Goal: Obtain resource: Download file/media

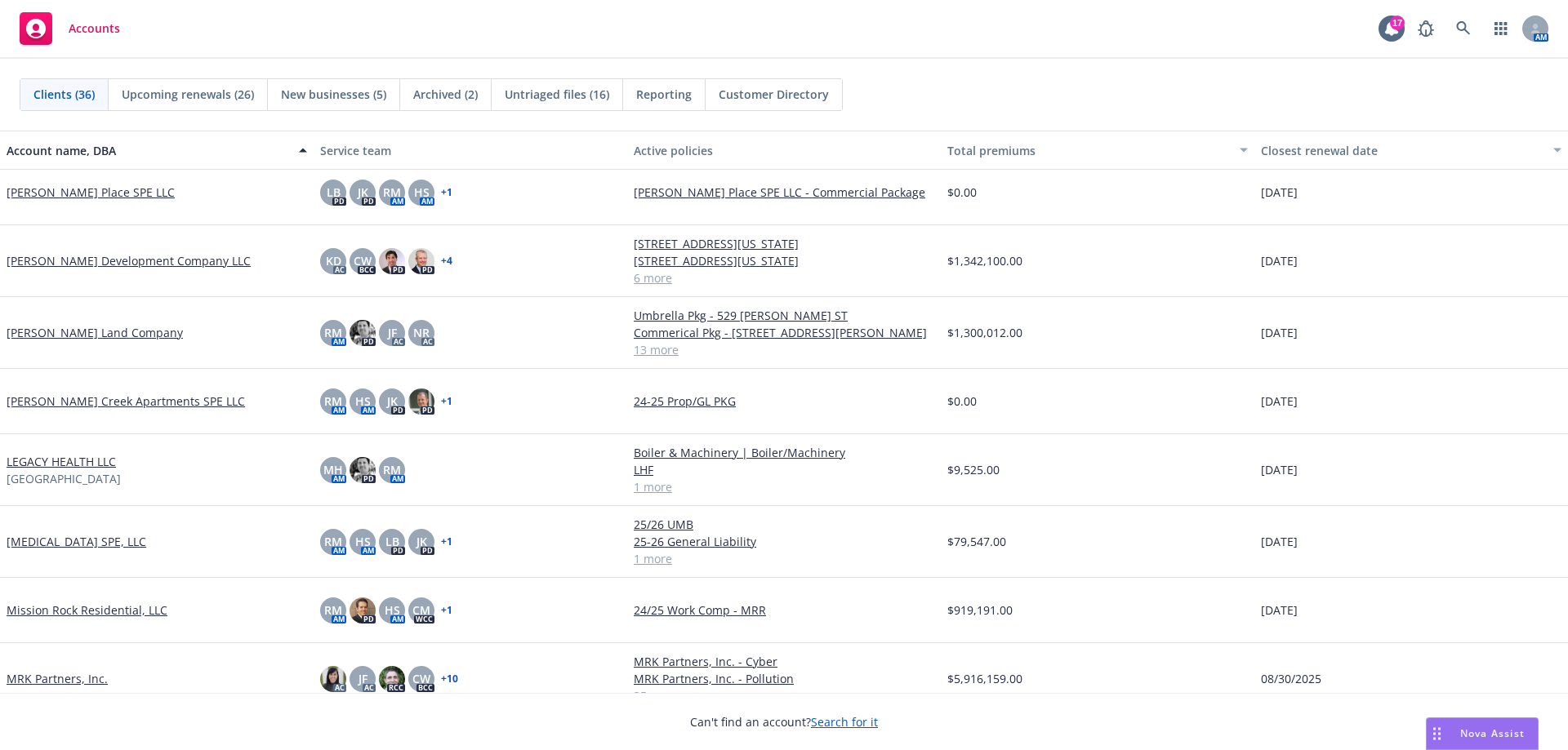
scroll to position [1307, 0]
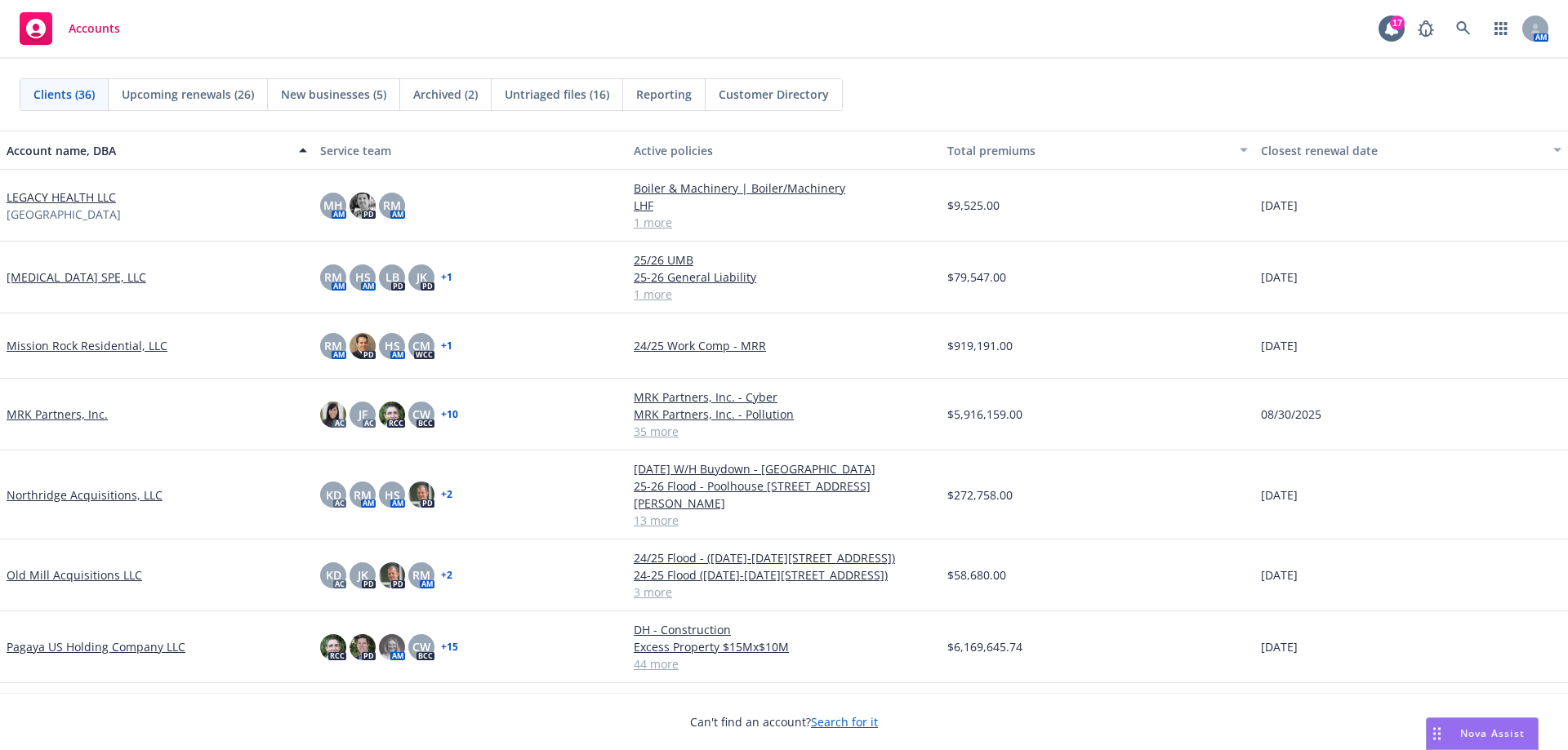
click at [79, 411] on link "MRK Partners, Inc." at bounding box center [57, 414] width 101 height 17
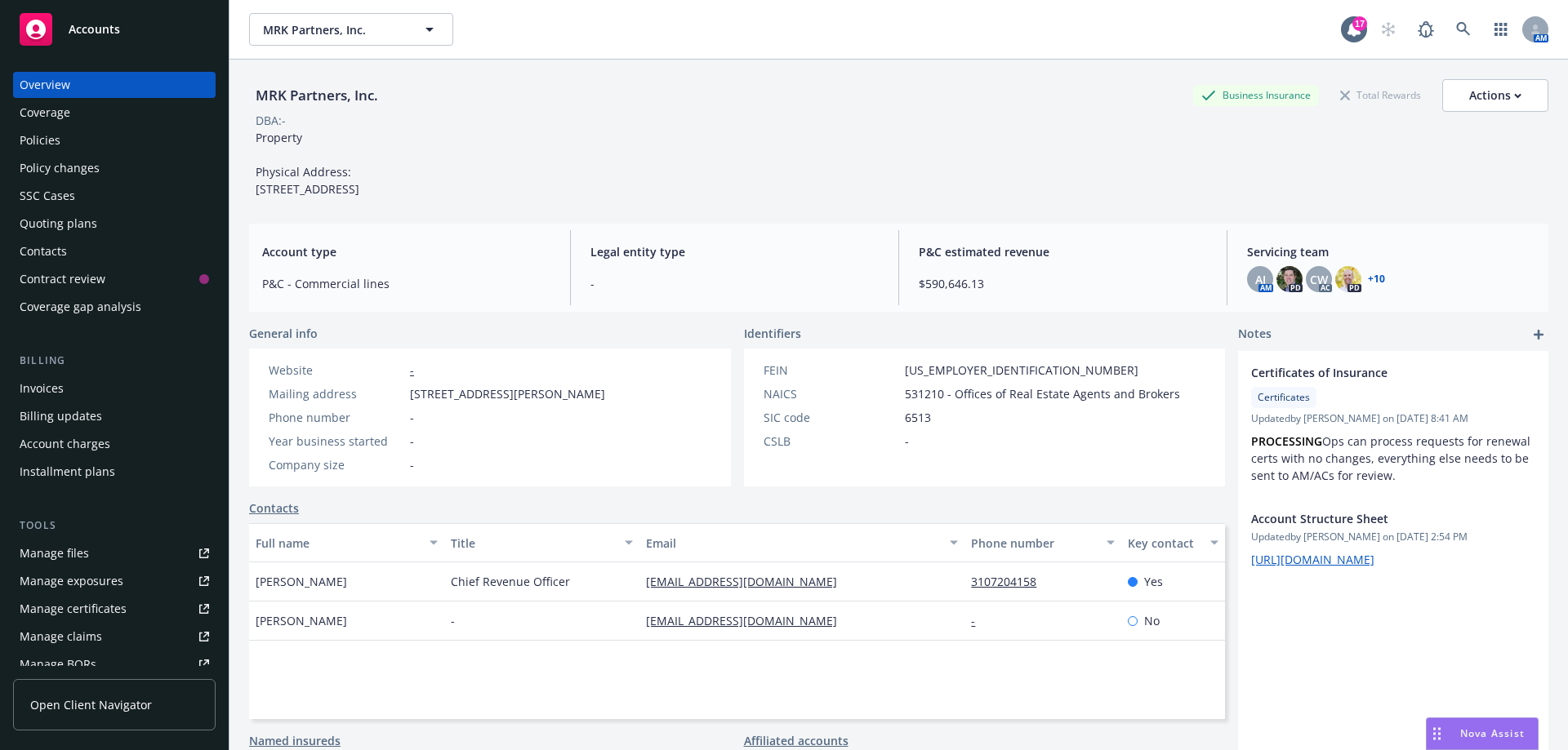
click at [54, 140] on div "Policies" at bounding box center [40, 140] width 41 height 26
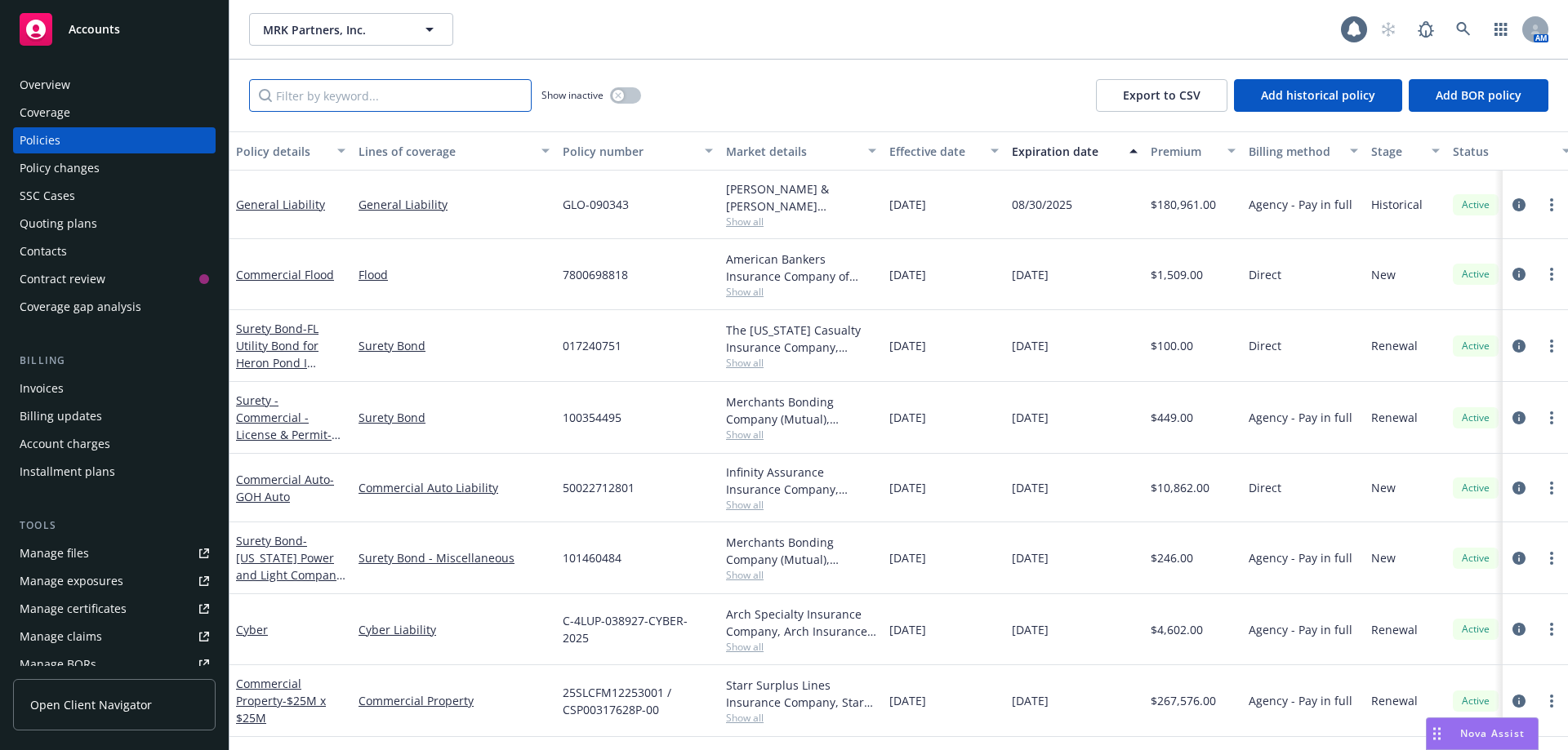
click at [324, 97] on input "Filter by keyword..." at bounding box center [390, 95] width 283 height 33
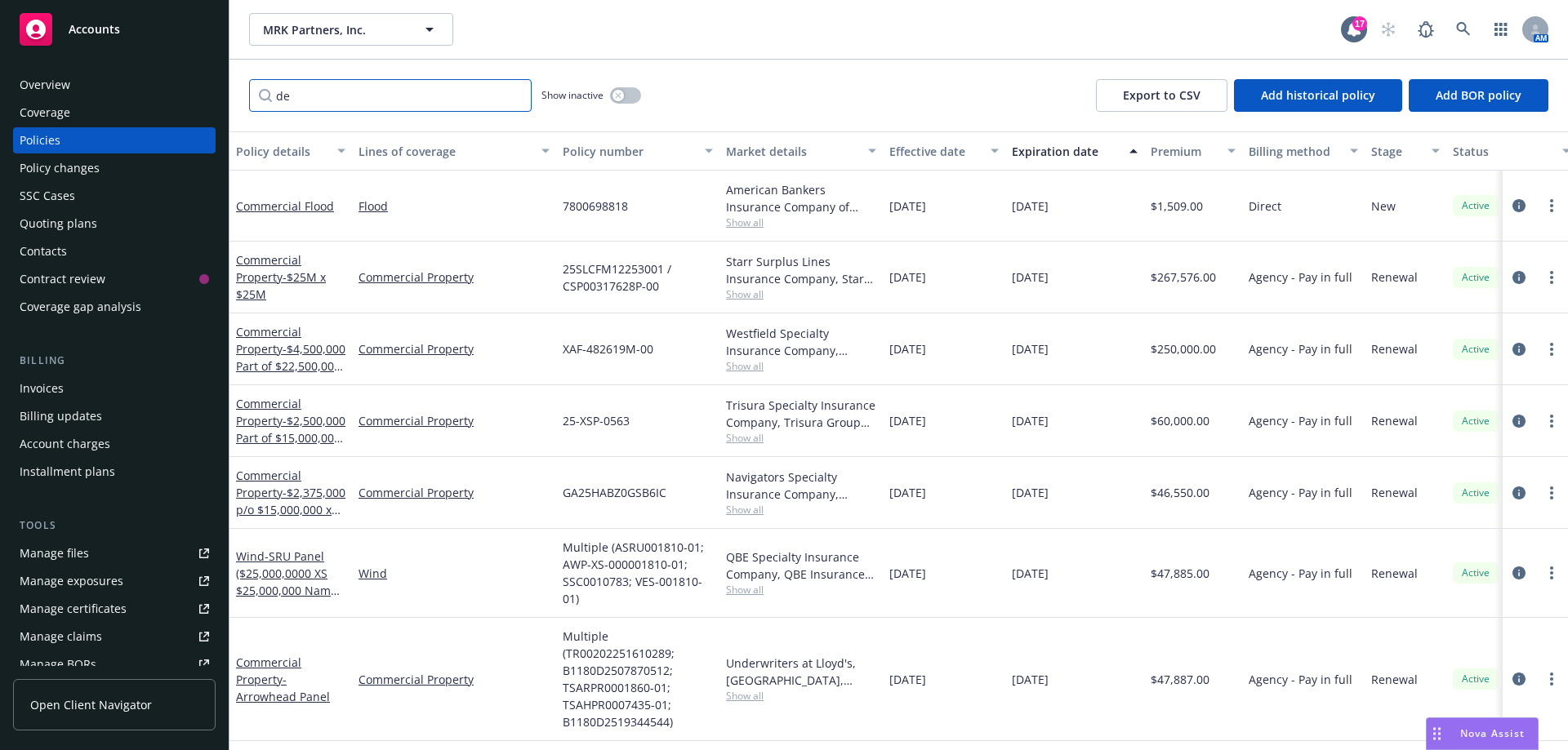
type input "d"
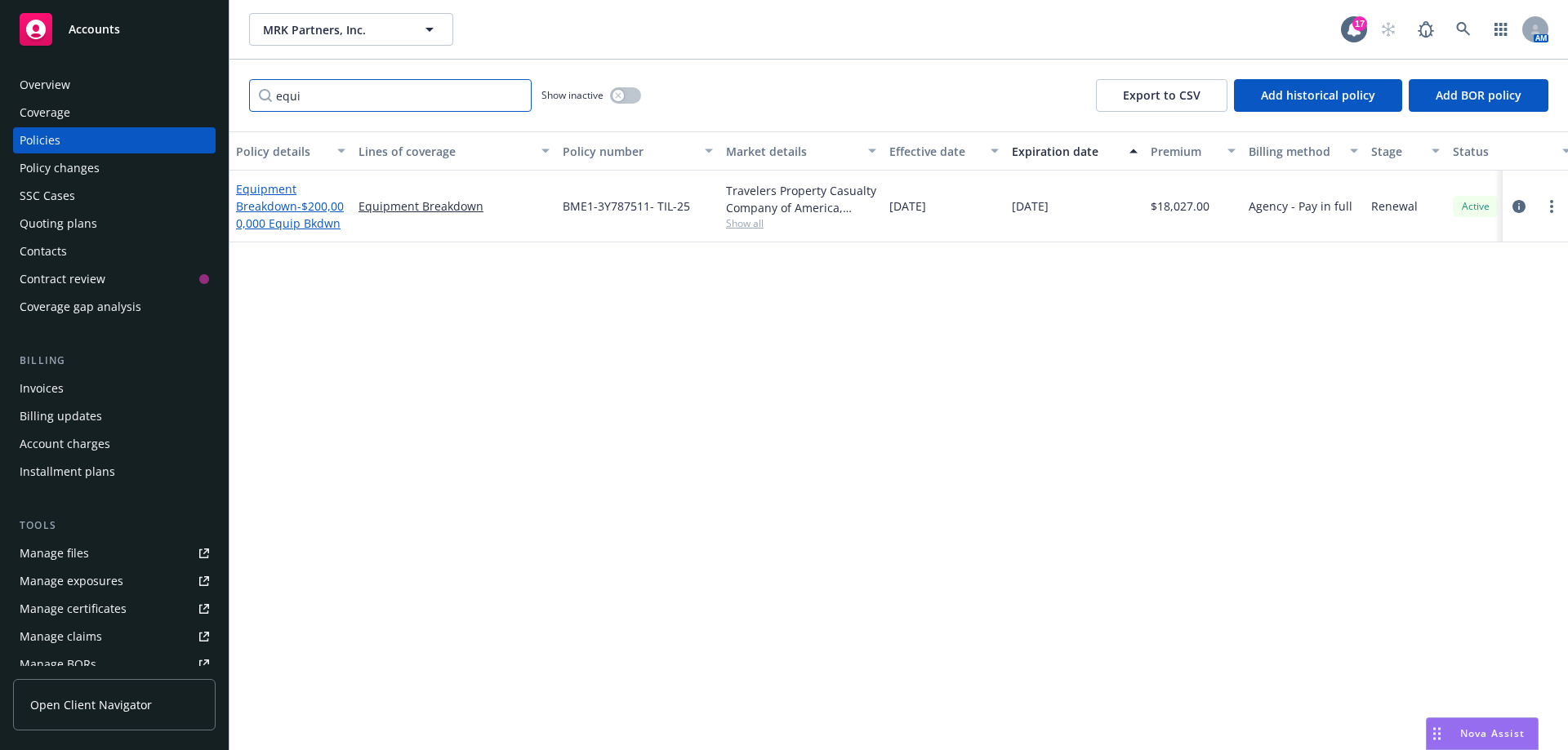
type input "equi"
click at [254, 210] on link "Equipment Breakdown - $200,000,000 Equip Bkdwn" at bounding box center [290, 206] width 108 height 50
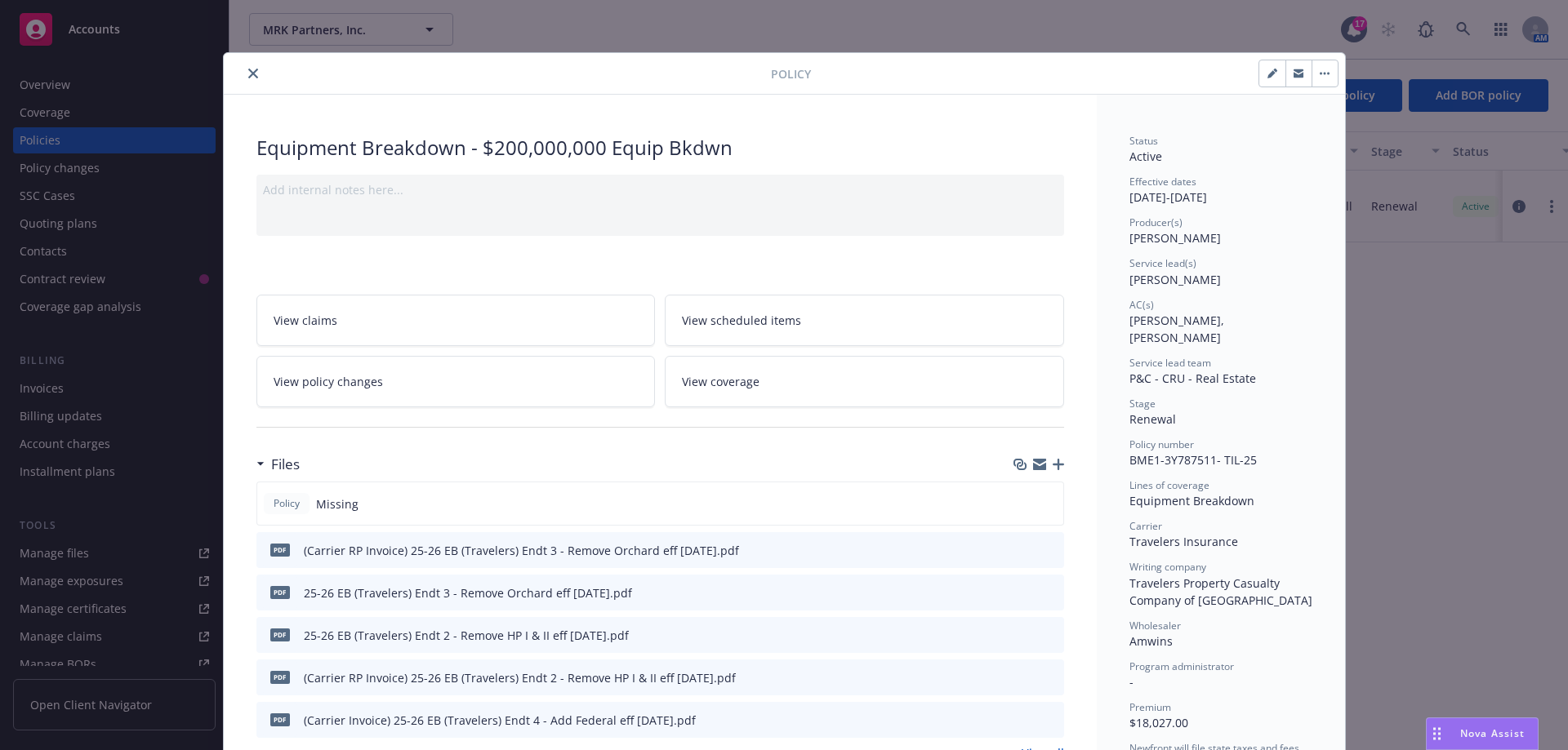
click at [247, 80] on button "close" at bounding box center [253, 73] width 19 height 19
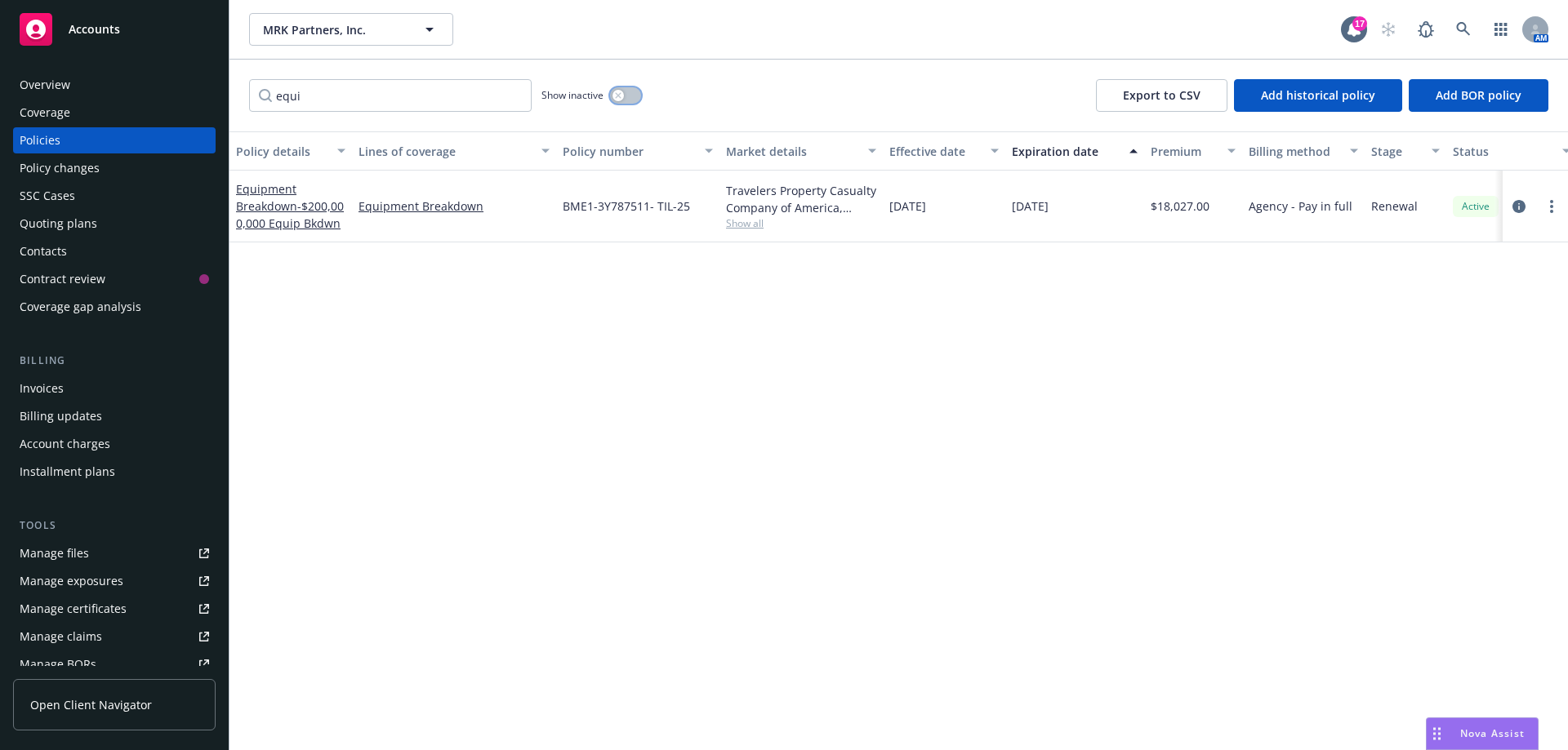
click at [626, 93] on button "button" at bounding box center [625, 95] width 31 height 16
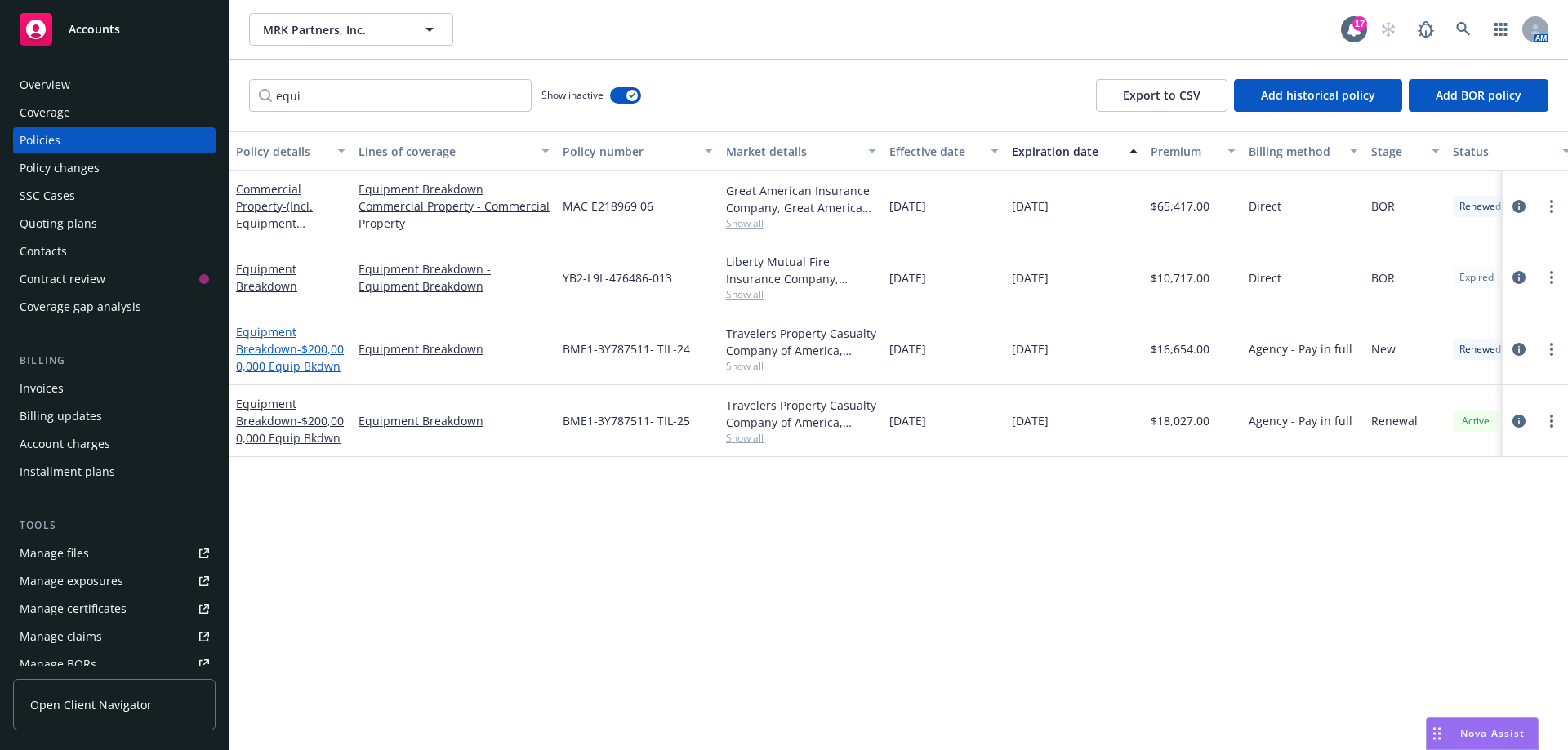
click at [277, 358] on span "- $200,000,000 Equip Bkdwn" at bounding box center [290, 357] width 108 height 33
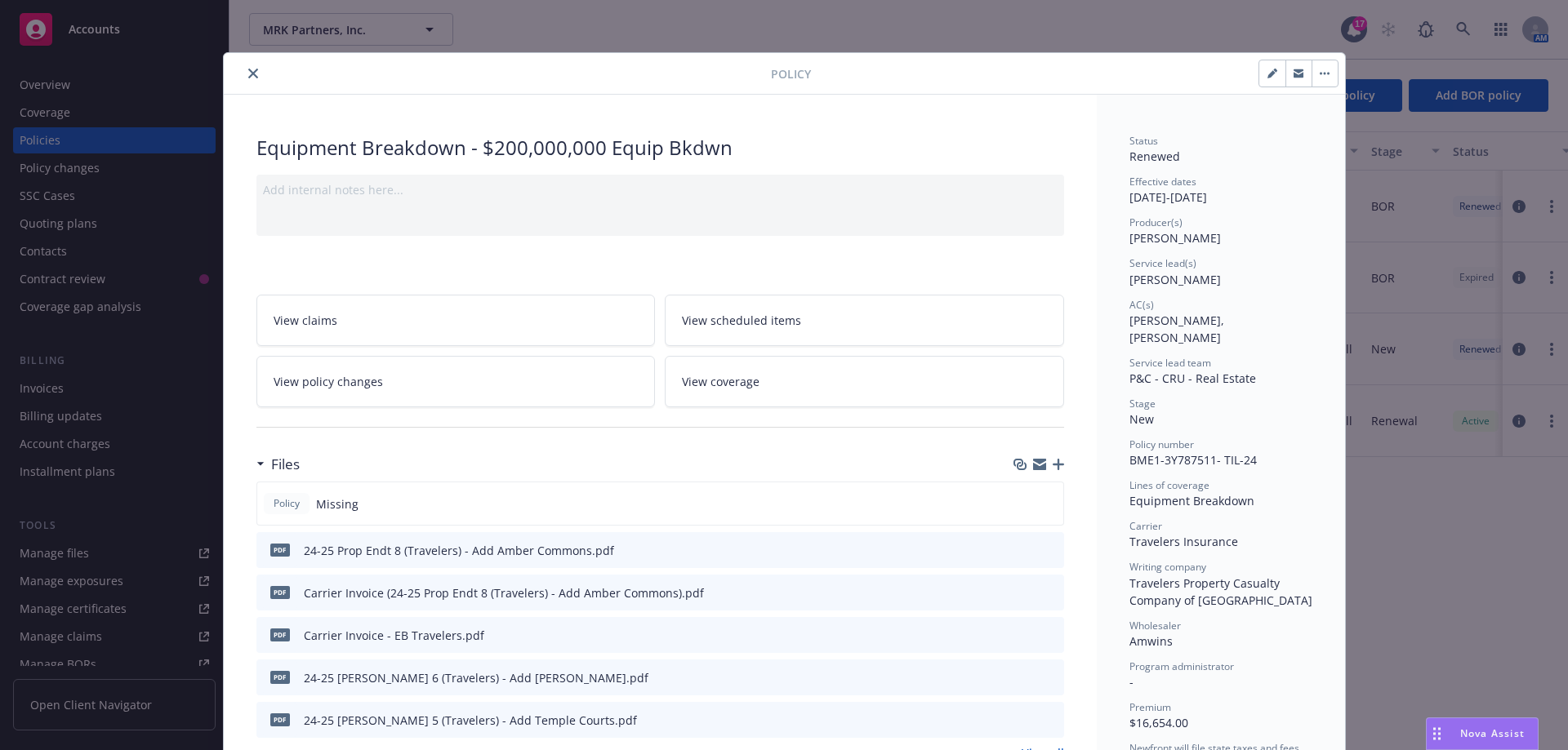
click at [243, 70] on button "close" at bounding box center [253, 73] width 19 height 19
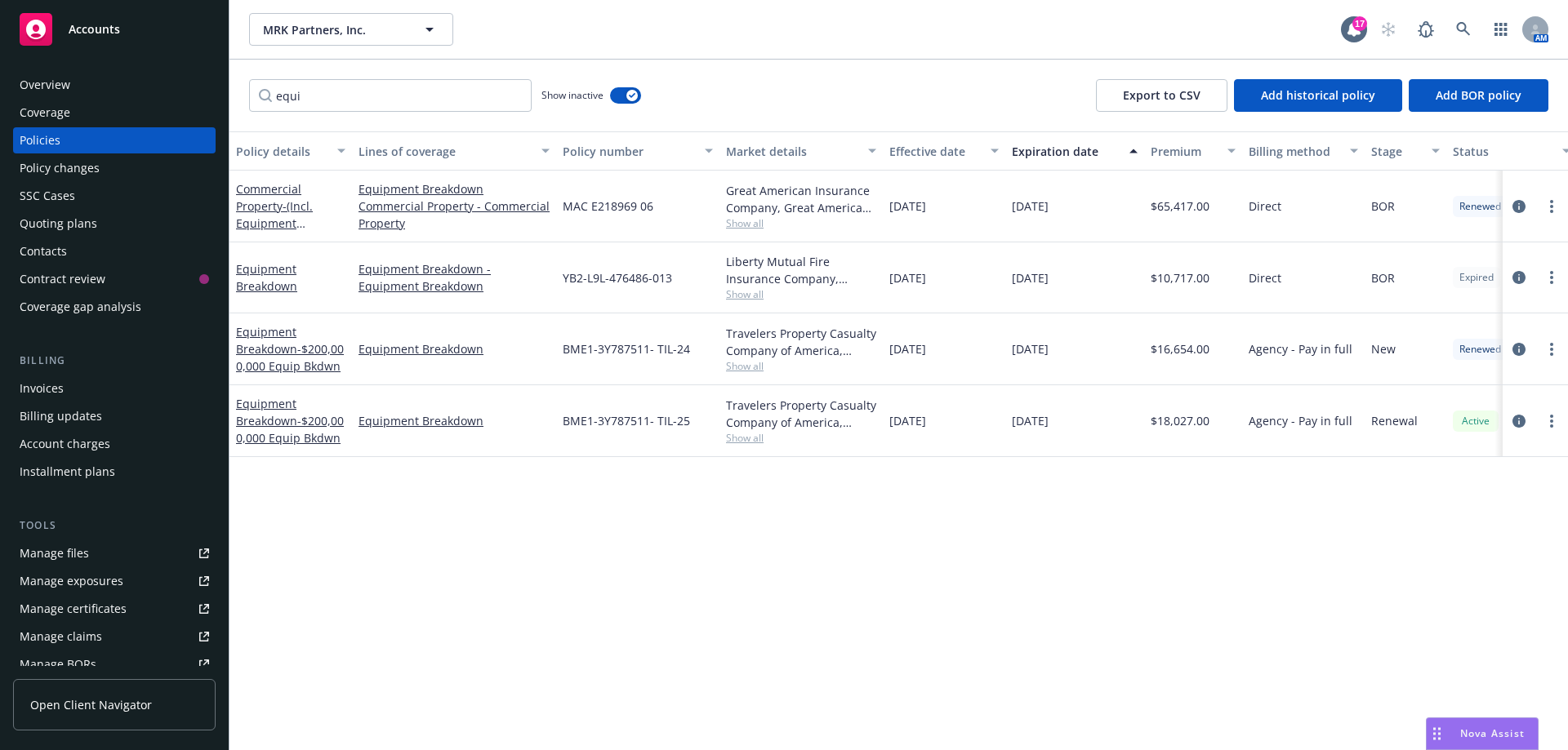
click at [1498, 736] on span "Nova Assist" at bounding box center [1493, 733] width 64 height 14
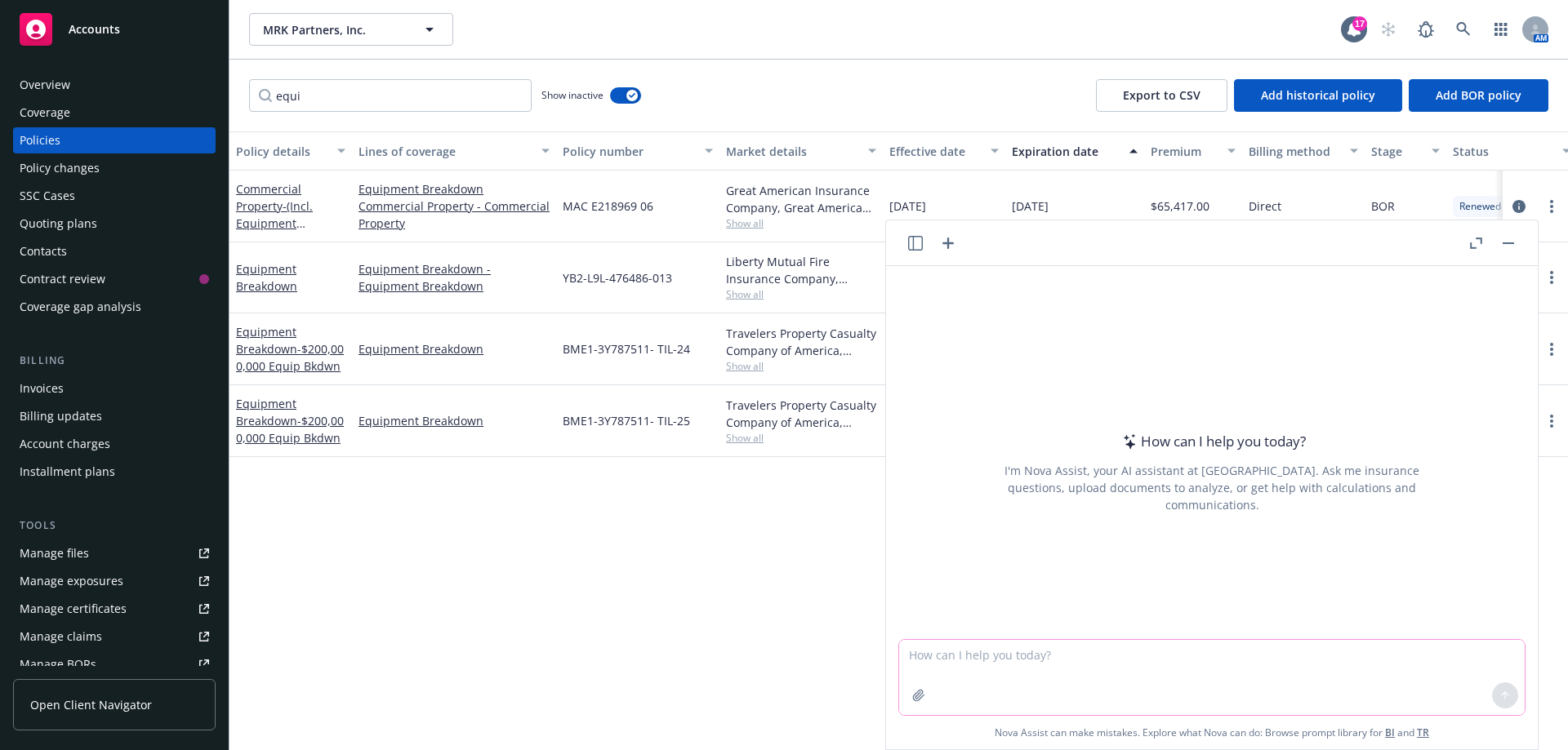
click at [962, 668] on textarea at bounding box center [1211, 677] width 626 height 75
type textarea "what does knowledge and notice of occurrence mean under a General Liability pol…"
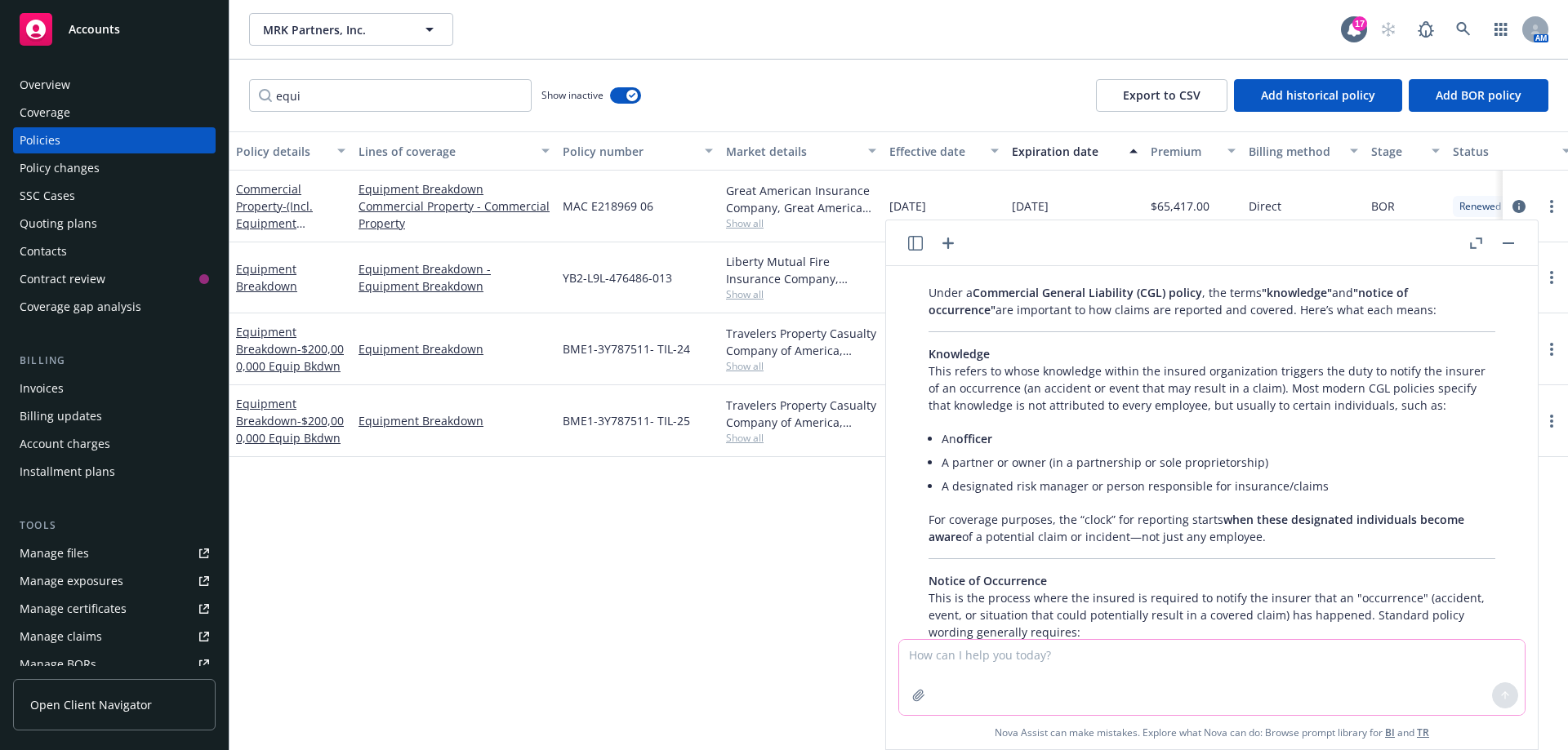
scroll to position [48, 0]
click at [321, 97] on input "equi" at bounding box center [390, 95] width 283 height 33
type input "e"
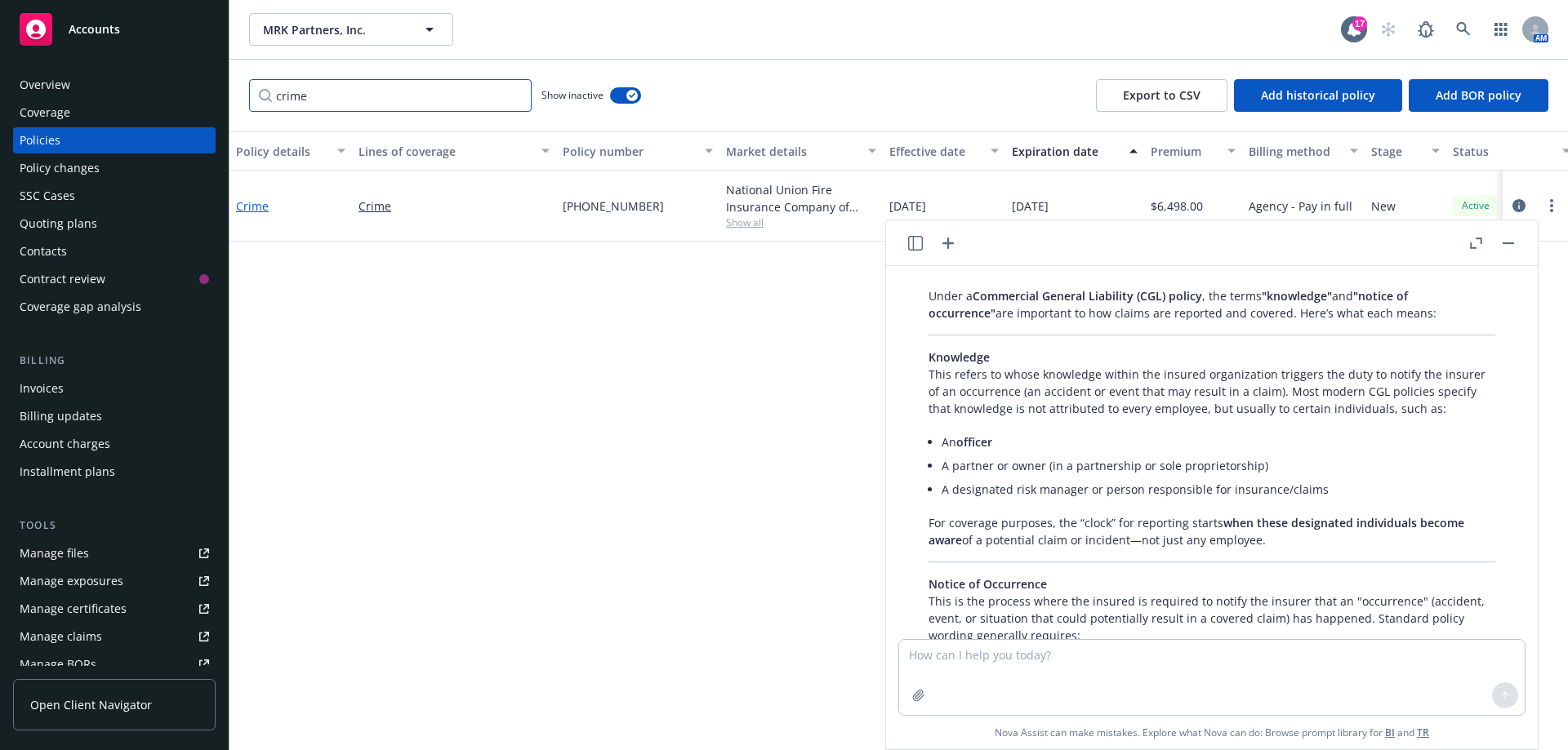
type input "crime"
click at [252, 209] on link "Crime" at bounding box center [252, 206] width 33 height 15
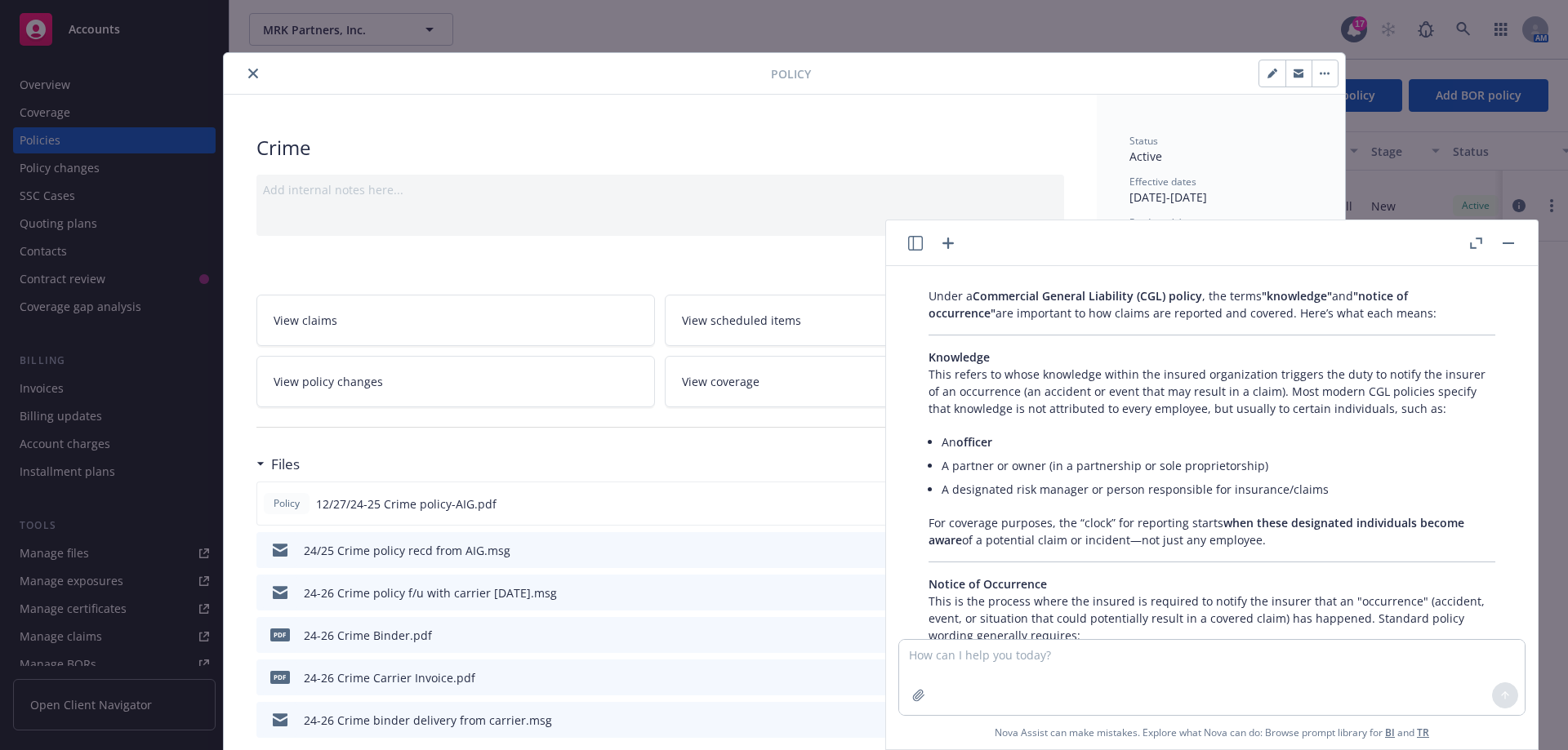
click at [1514, 242] on button "button" at bounding box center [1508, 243] width 19 height 19
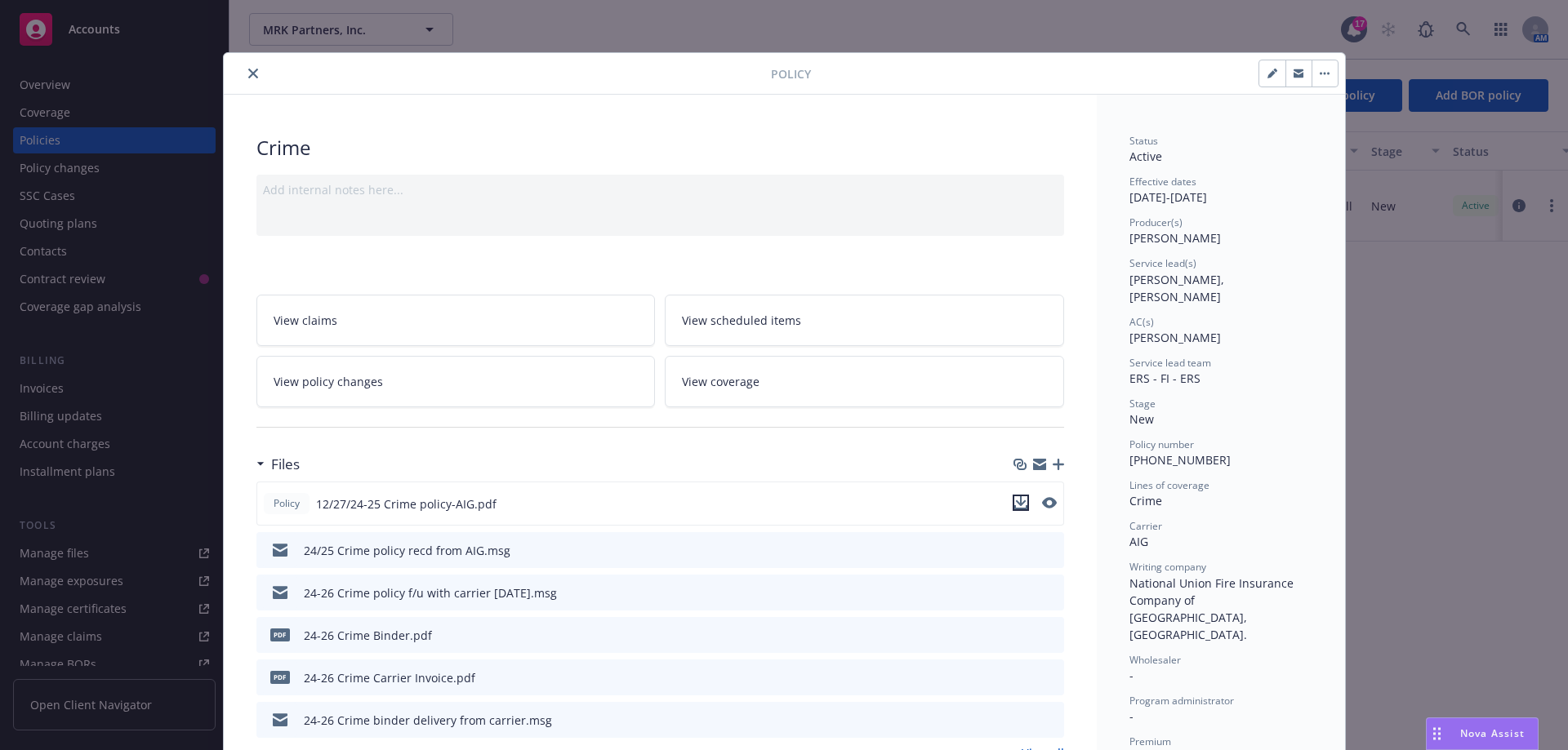
click at [1016, 503] on icon "download file" at bounding box center [1021, 502] width 11 height 10
drag, startPoint x: 242, startPoint y: 71, endPoint x: 250, endPoint y: 60, distance: 13.6
click at [248, 71] on icon "close" at bounding box center [253, 73] width 10 height 10
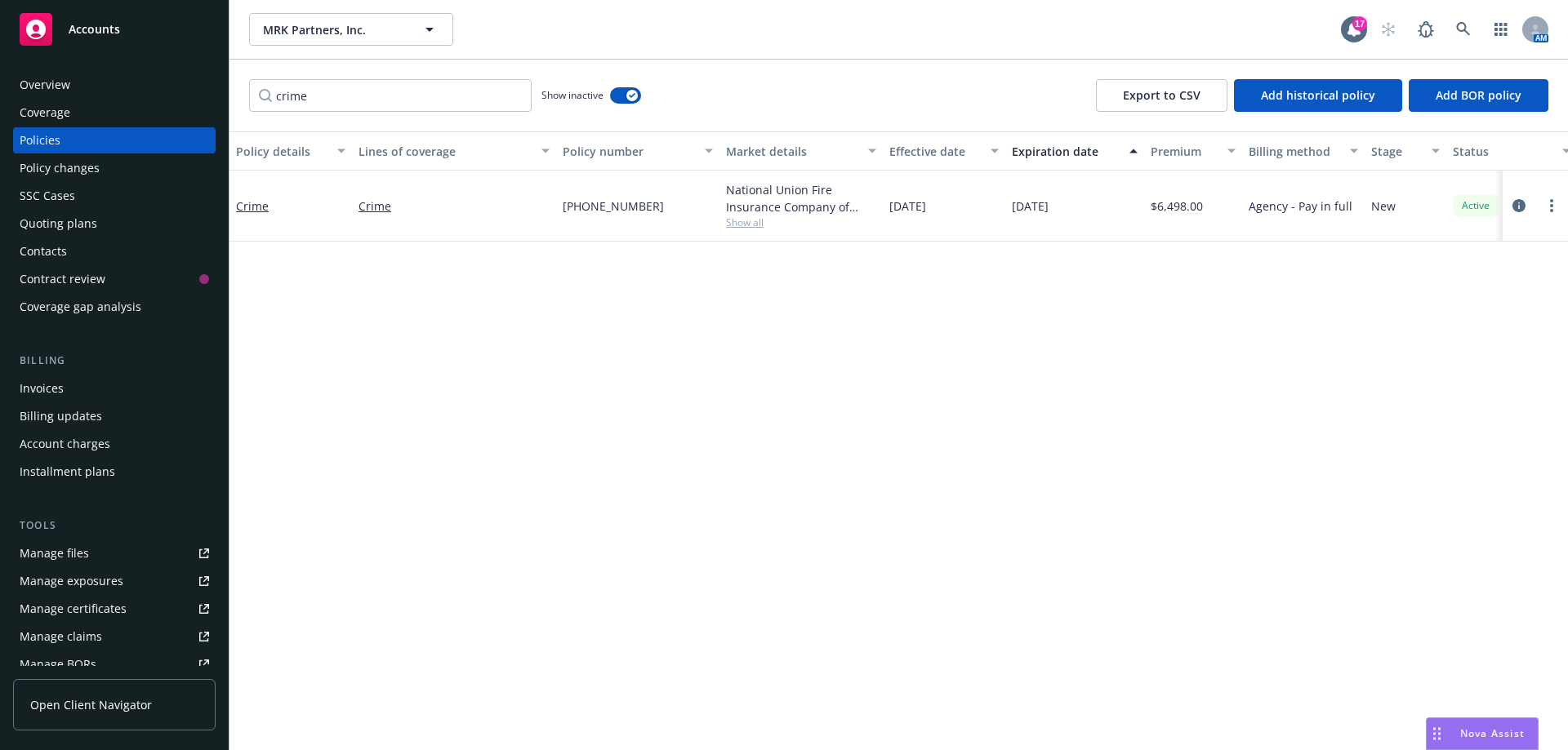
click at [1483, 731] on span "Nova Assist" at bounding box center [1493, 733] width 64 height 14
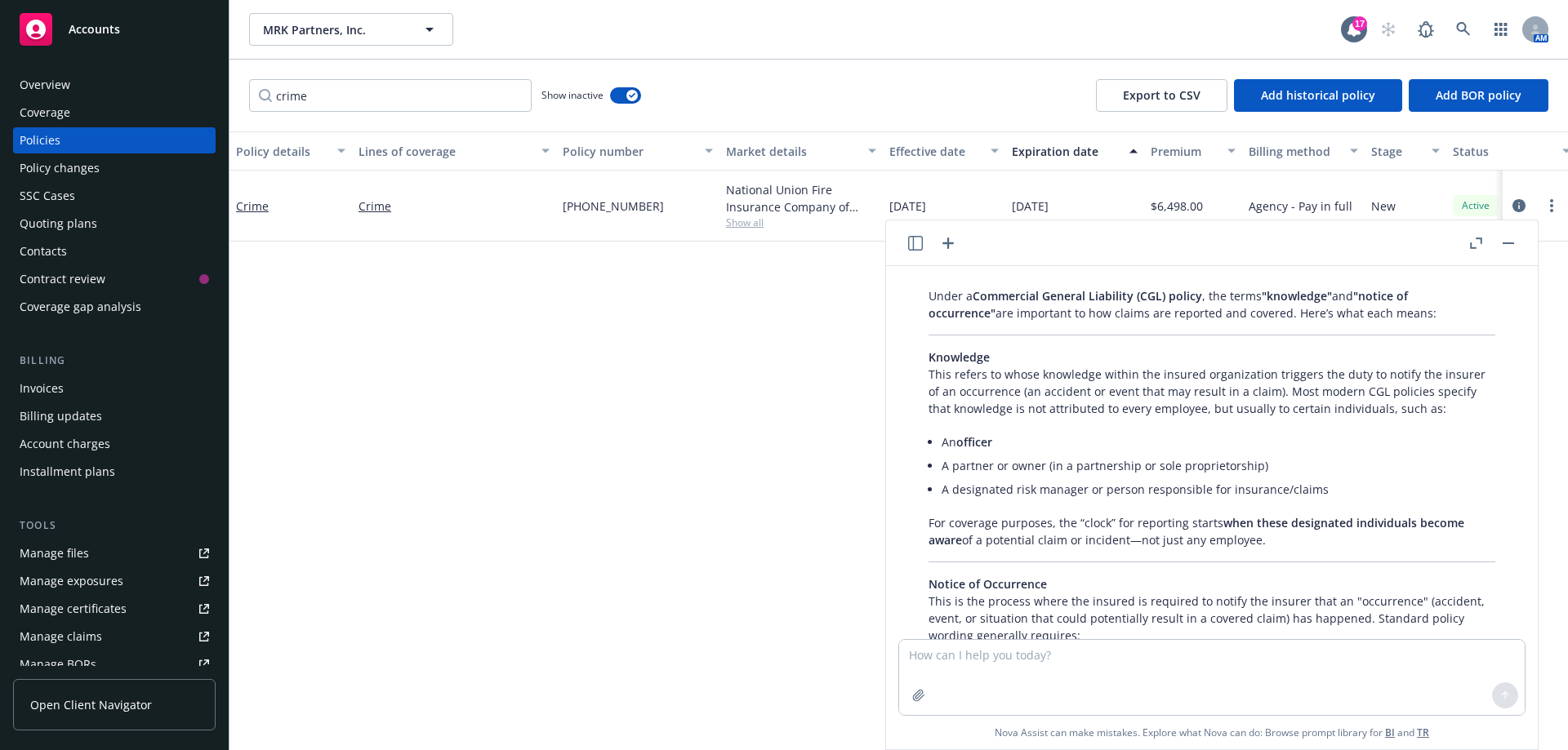
click at [1511, 243] on rect "button" at bounding box center [1509, 243] width 12 height 2
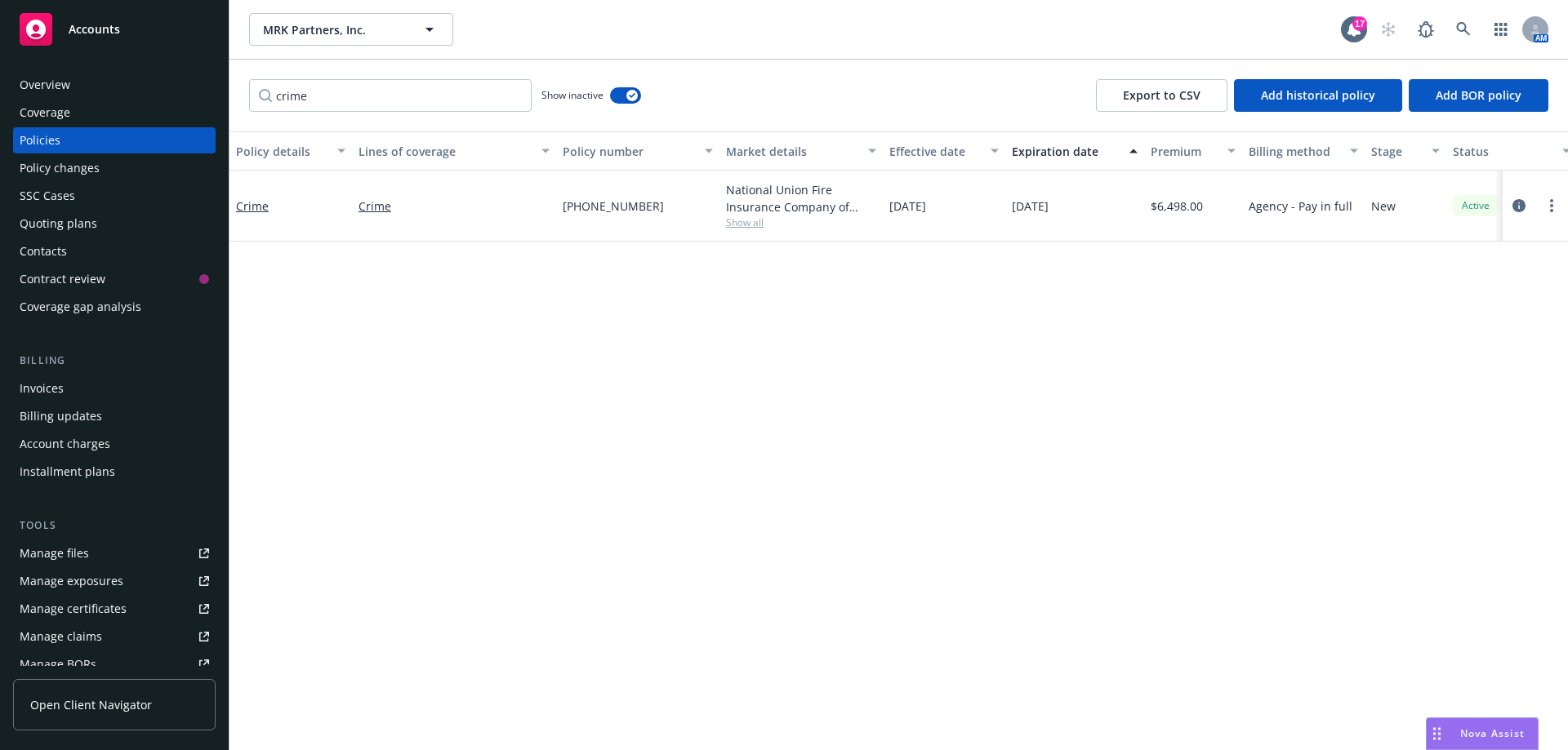
click at [1486, 728] on span "Nova Assist" at bounding box center [1493, 733] width 64 height 14
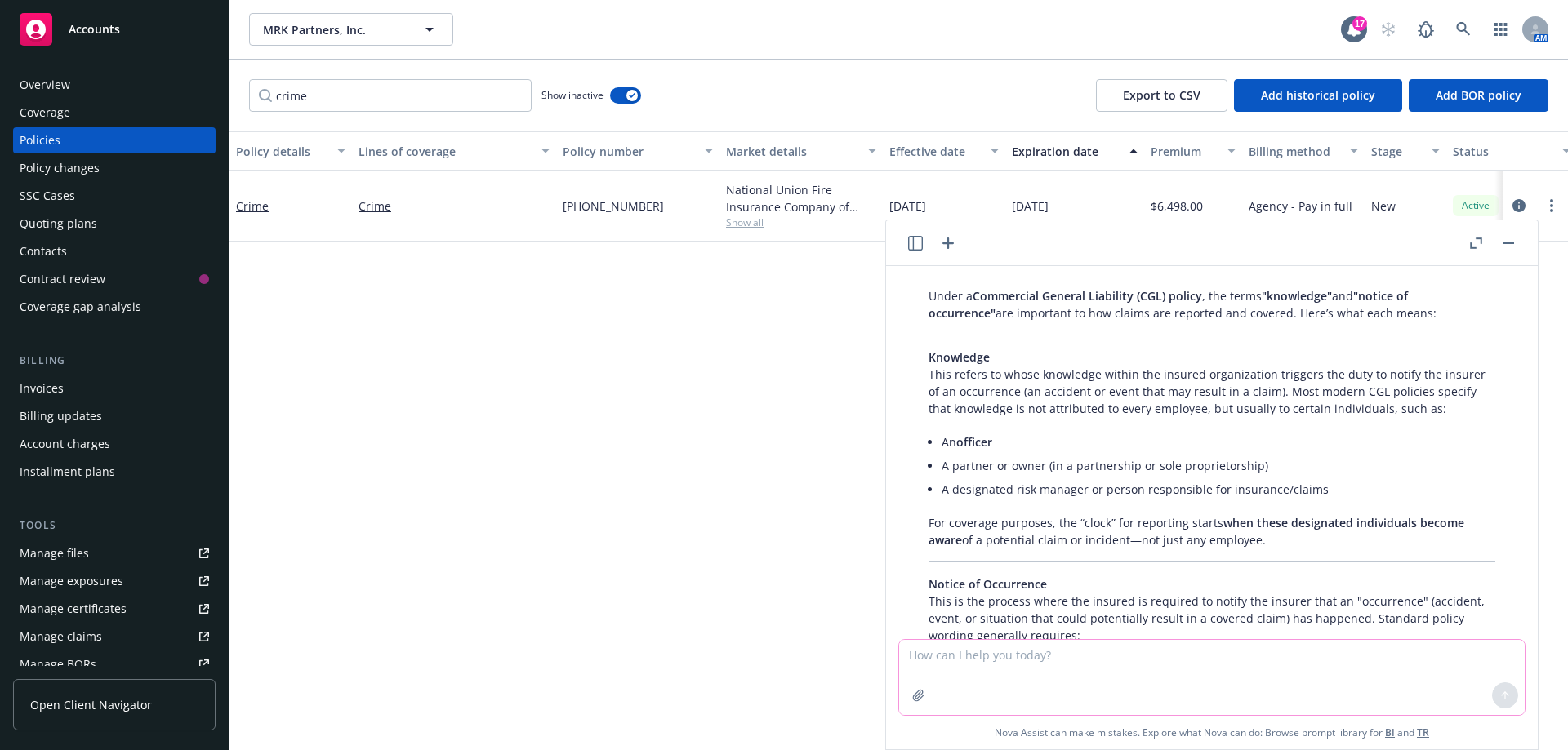
click at [934, 660] on textarea at bounding box center [1211, 677] width 626 height 75
type textarea "what ISO form CG 2504"
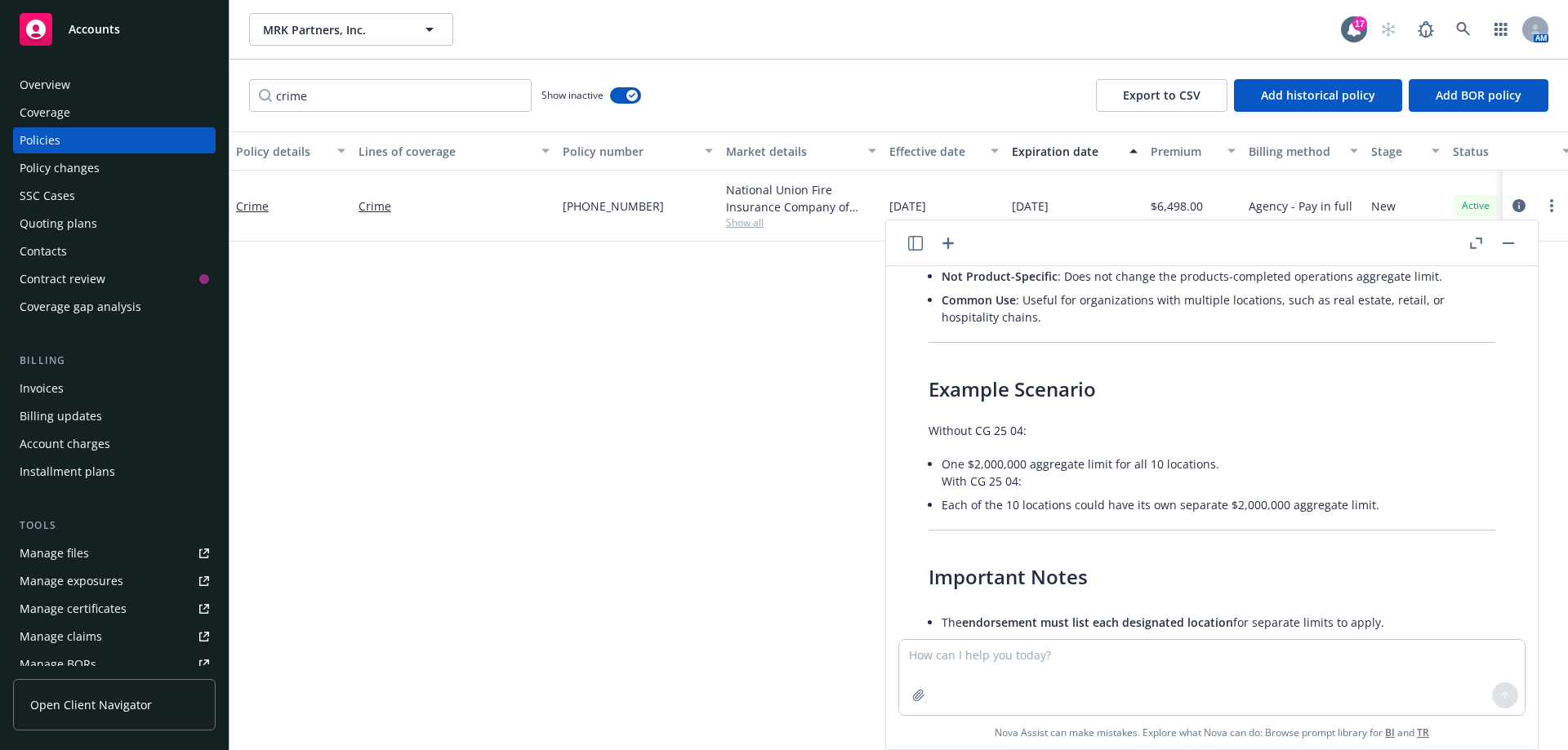
scroll to position [1623, 0]
